Goal: Task Accomplishment & Management: Manage account settings

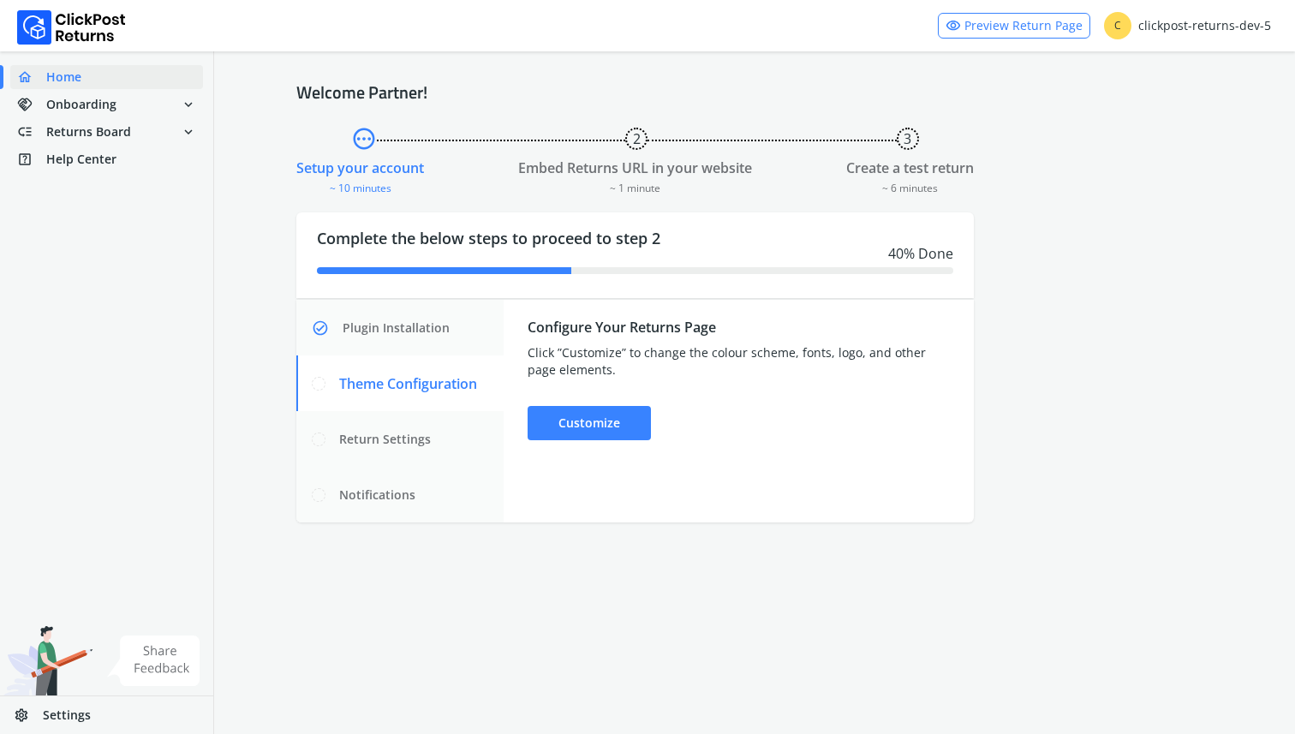
click at [1179, 29] on div "C clickpost-returns-dev-5" at bounding box center [1187, 25] width 167 height 27
click at [1191, 77] on li "Logout" at bounding box center [1189, 70] width 52 height 31
